Goal: Use online tool/utility: Utilize a website feature to perform a specific function

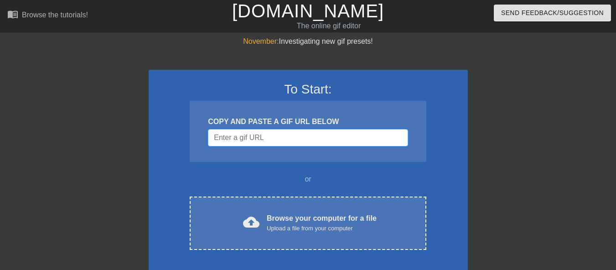
click at [272, 135] on input "Username" at bounding box center [308, 137] width 200 height 17
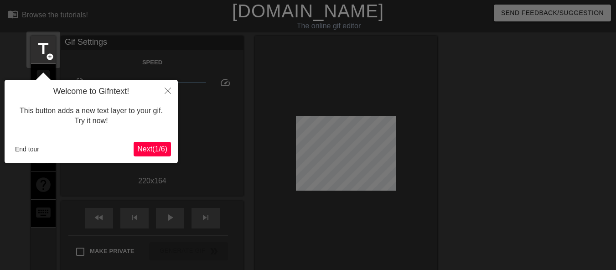
scroll to position [22, 0]
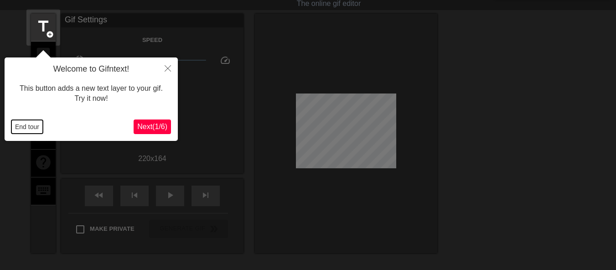
click at [17, 129] on button "End tour" at bounding box center [26, 127] width 31 height 14
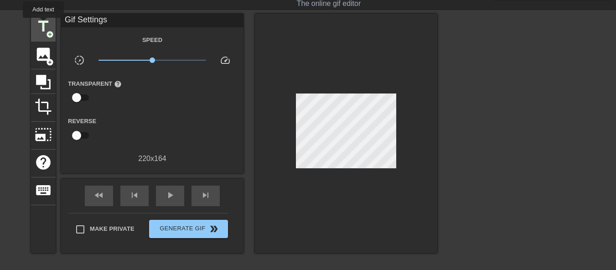
click at [43, 24] on span "title" at bounding box center [43, 26] width 17 height 17
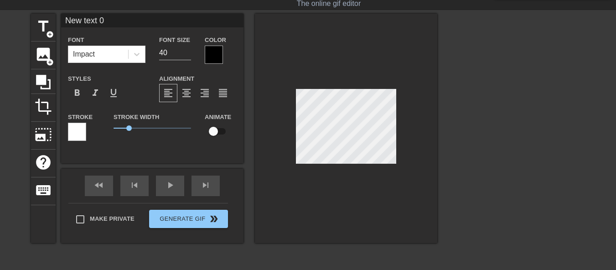
click at [104, 19] on input "New text 0" at bounding box center [152, 21] width 182 height 14
drag, startPoint x: 113, startPoint y: 20, endPoint x: 54, endPoint y: 26, distance: 58.8
click at [54, 26] on div "title add_circle image add_circle crop photo_size_select_large help keyboard Ne…" at bounding box center [234, 128] width 406 height 229
type input "Printshop"
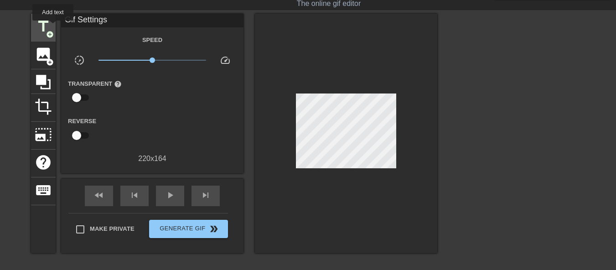
click at [53, 27] on div "title add_circle" at bounding box center [43, 28] width 25 height 28
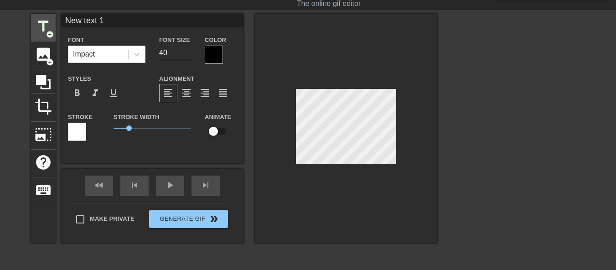
drag, startPoint x: 120, startPoint y: 22, endPoint x: 38, endPoint y: 31, distance: 82.1
click at [38, 31] on div "title add_circle image add_circle crop photo_size_select_large help keyboard Ne…" at bounding box center [234, 128] width 406 height 229
type input "Teachers"
click at [181, 188] on div "play_arrow" at bounding box center [170, 186] width 28 height 21
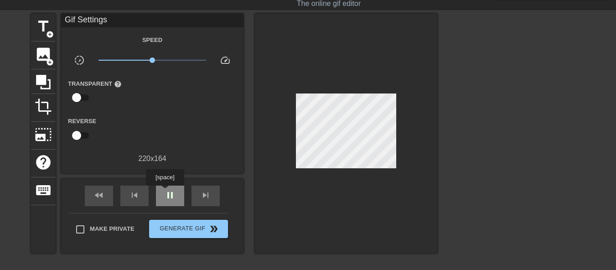
click at [165, 192] on span "pause" at bounding box center [170, 195] width 11 height 11
click at [101, 196] on span "fast_rewind" at bounding box center [98, 195] width 11 height 11
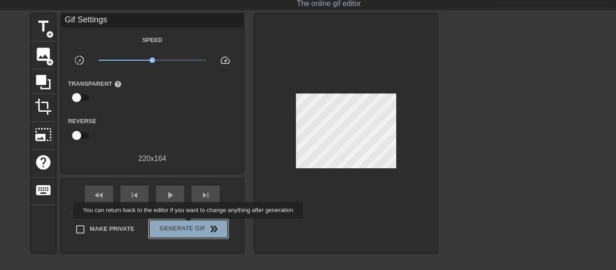
click at [189, 225] on span "Generate Gif double_arrow" at bounding box center [189, 228] width 72 height 11
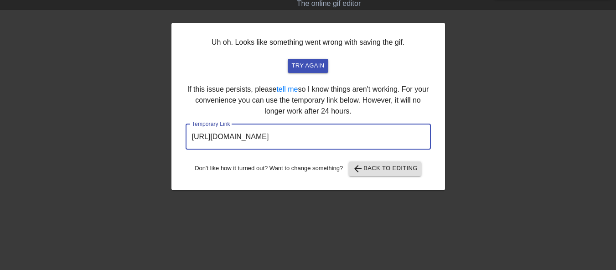
click at [412, 136] on input "[URL][DOMAIN_NAME]" at bounding box center [308, 137] width 245 height 26
